Goal: Task Accomplishment & Management: Manage account settings

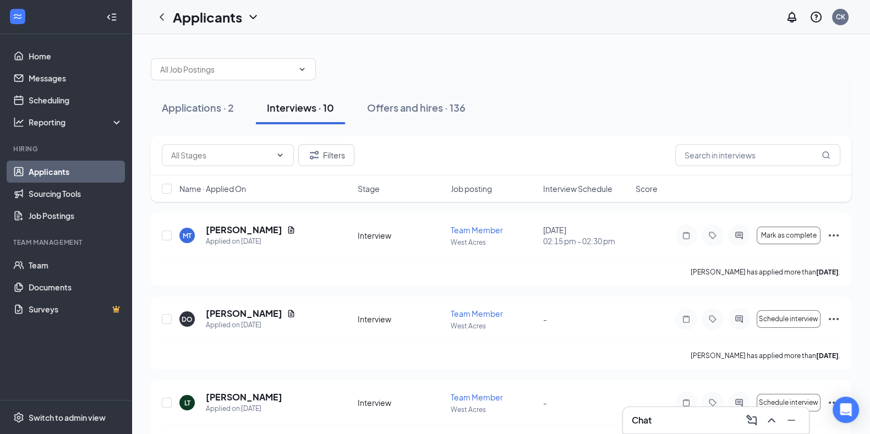
click at [765, 83] on div "Applications · 2 Interviews · 10 Offers and hires · 136" at bounding box center [501, 107] width 701 height 55
click at [195, 108] on div "Applications · 2" at bounding box center [198, 108] width 72 height 14
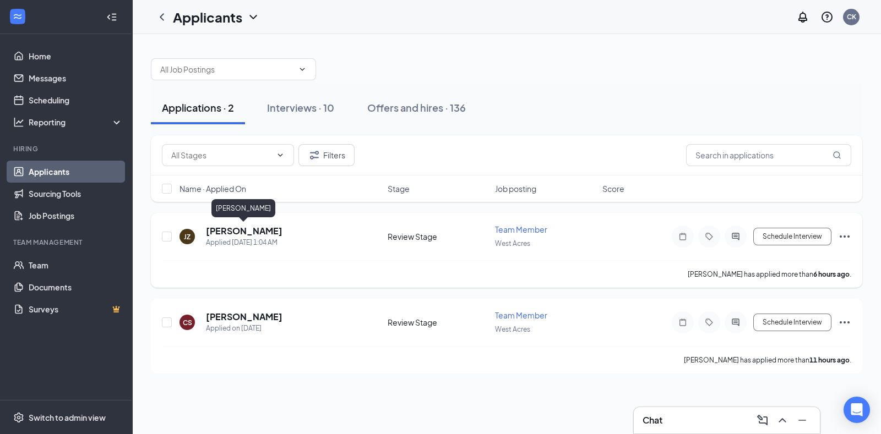
click at [244, 232] on h5 "[PERSON_NAME]" at bounding box center [244, 231] width 76 height 12
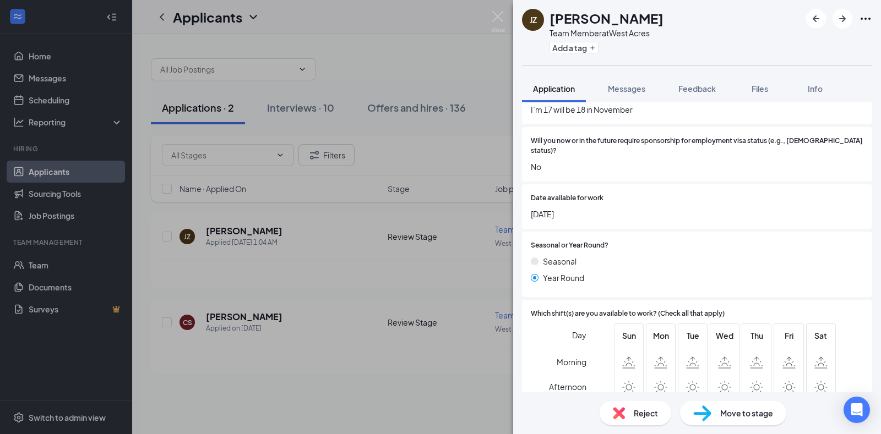
scroll to position [240, 0]
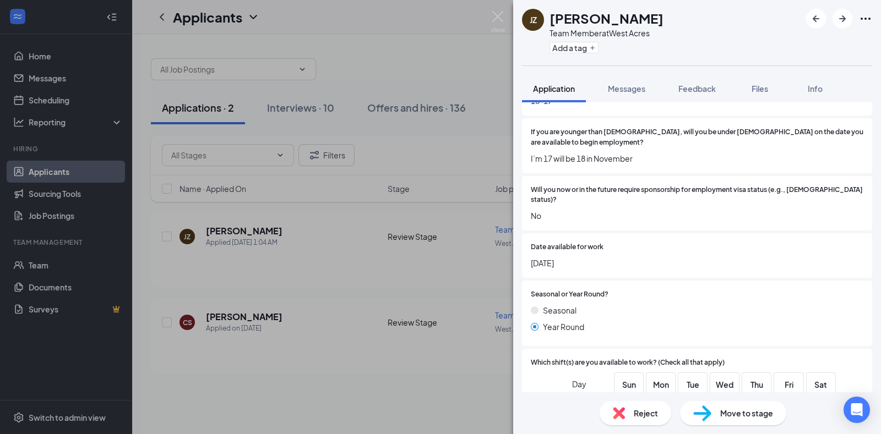
click at [501, 32] on div "JZ Jaeda Zimmerman Team Member at West Acres Add a tag Application Messages Fee…" at bounding box center [440, 217] width 881 height 434
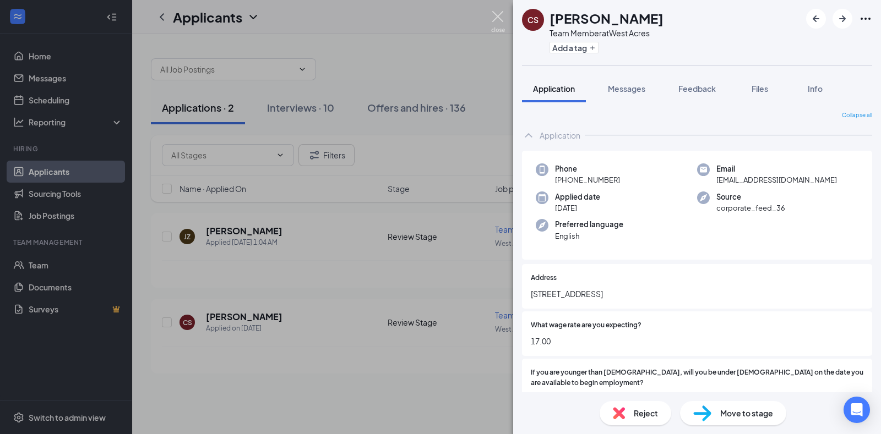
click at [501, 11] on img at bounding box center [498, 21] width 14 height 21
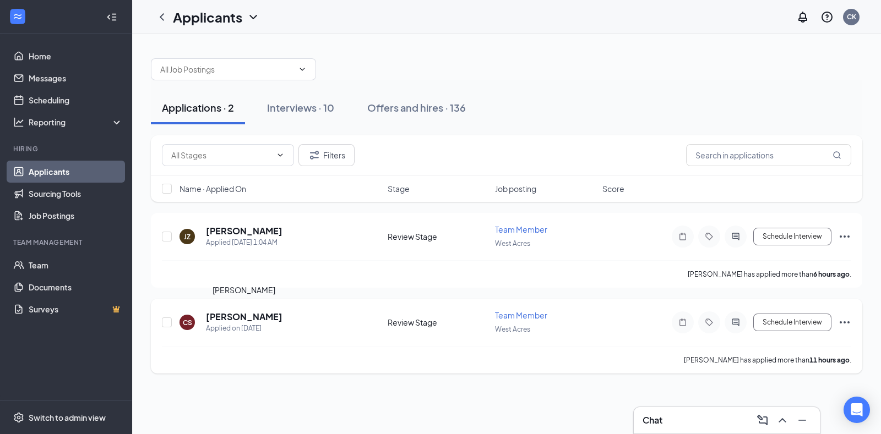
click at [236, 314] on h5 "[PERSON_NAME]" at bounding box center [244, 317] width 76 height 12
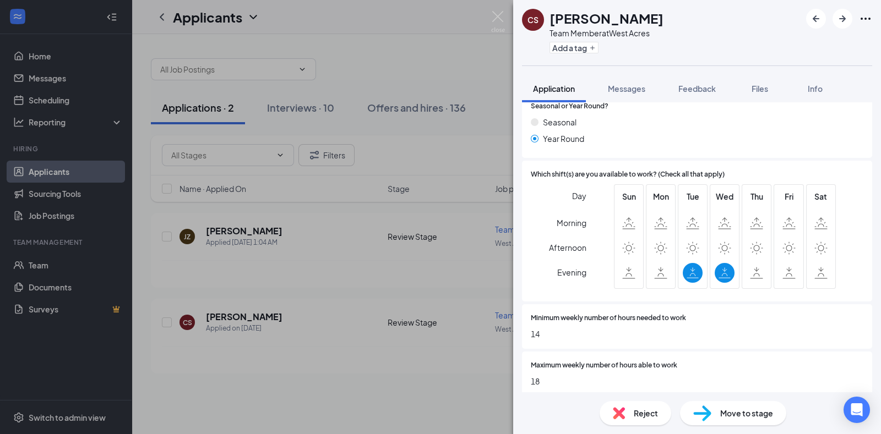
scroll to position [430, 0]
click at [639, 411] on span "Reject" at bounding box center [645, 413] width 24 height 12
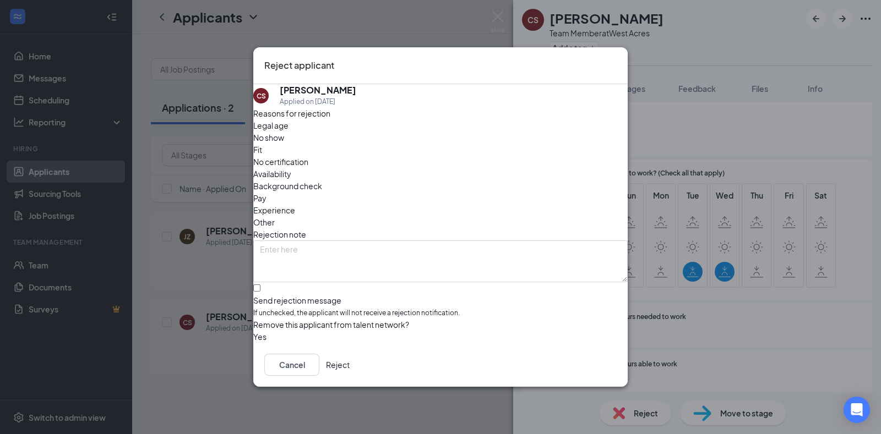
click at [291, 168] on span "Availability" at bounding box center [272, 174] width 38 height 12
click at [260, 285] on input "Send rejection message If unchecked, the applicant will not receive a rejection…" at bounding box center [256, 288] width 7 height 7
checkbox input "true"
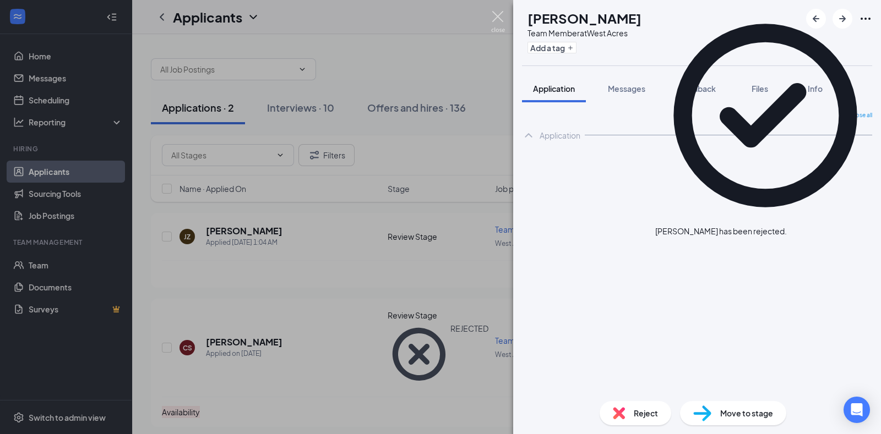
click at [496, 23] on img at bounding box center [498, 21] width 14 height 21
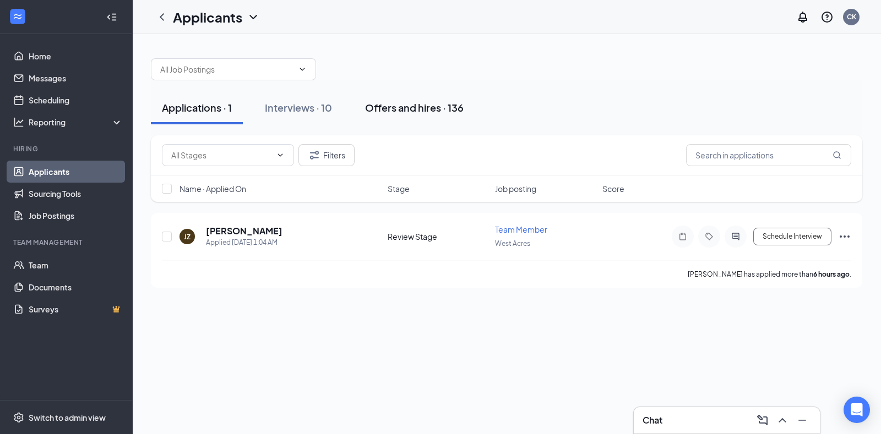
click at [430, 105] on div "Offers and hires · 136" at bounding box center [414, 108] width 99 height 14
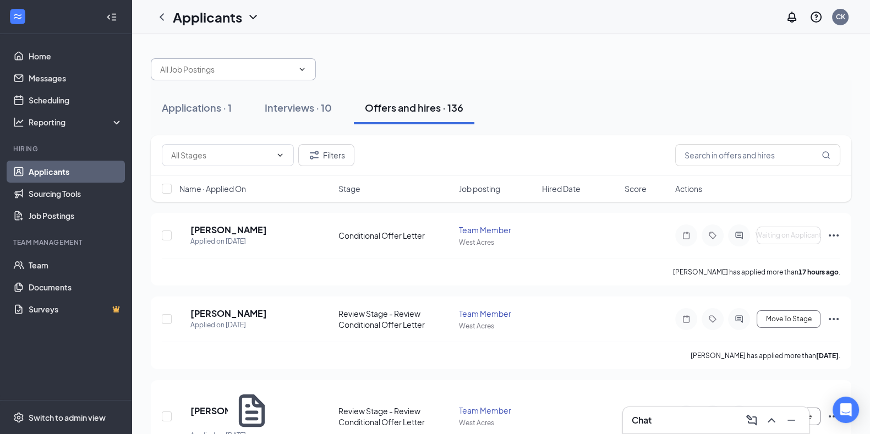
click at [244, 67] on input "text" at bounding box center [226, 69] width 133 height 12
click at [706, 152] on input "text" at bounding box center [757, 155] width 165 height 22
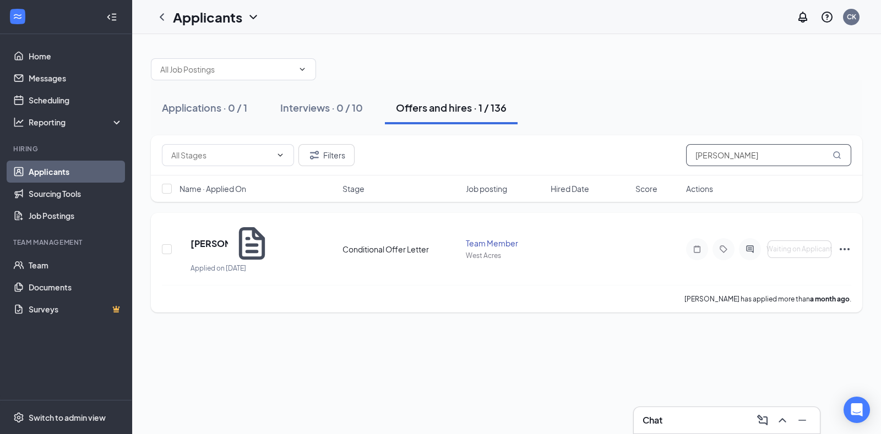
type input "[PERSON_NAME]"
click at [842, 243] on icon "Ellipses" at bounding box center [844, 249] width 13 height 13
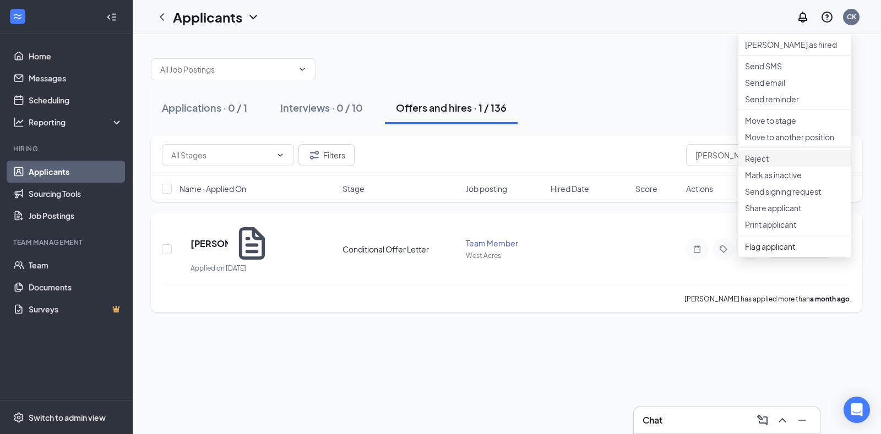
click at [777, 164] on p "Reject" at bounding box center [794, 158] width 99 height 11
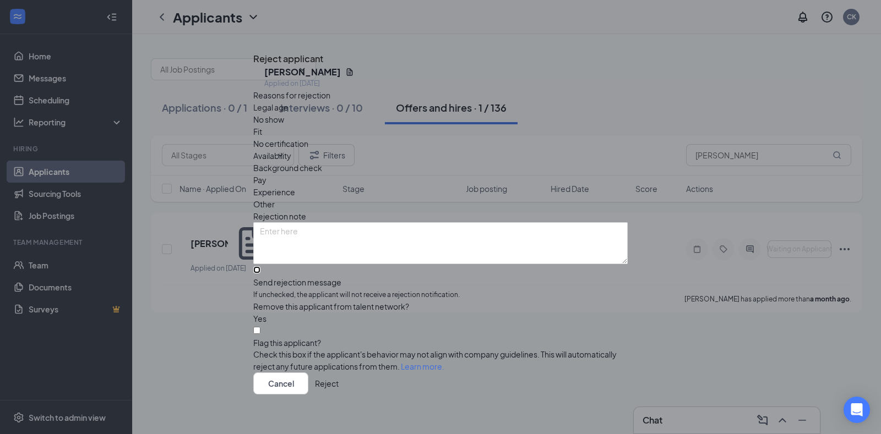
click at [260, 266] on input "Send rejection message If unchecked, the applicant will not receive a rejection…" at bounding box center [256, 269] width 7 height 7
checkbox input "true"
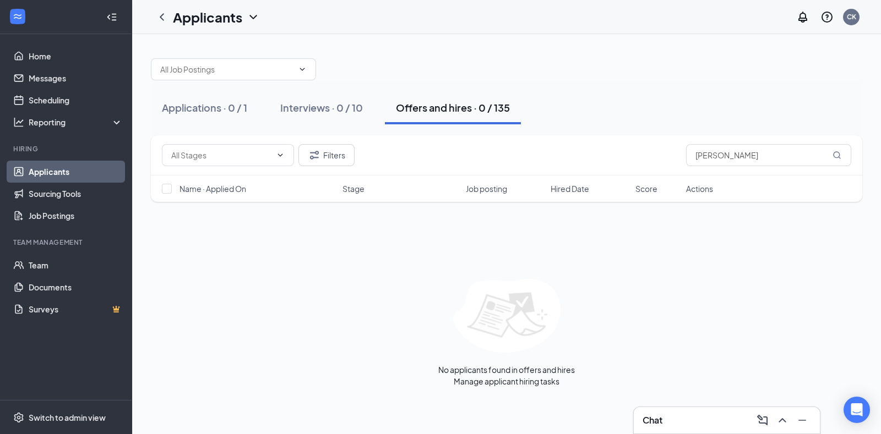
click at [660, 58] on div at bounding box center [506, 63] width 711 height 33
